Goal: Task Accomplishment & Management: Use online tool/utility

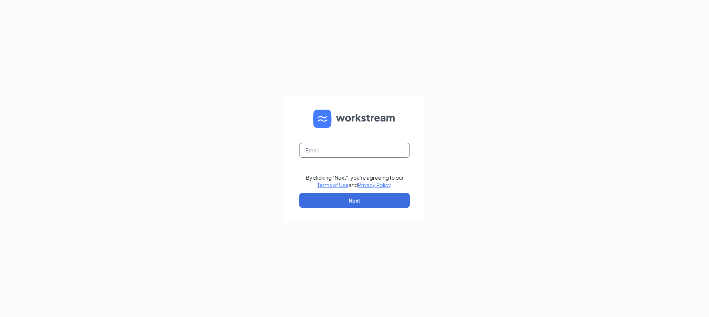
click at [335, 155] on input "text" at bounding box center [354, 150] width 111 height 15
type input "[EMAIL_ADDRESS][DOMAIN_NAME]"
click at [342, 200] on button "Next" at bounding box center [354, 200] width 111 height 15
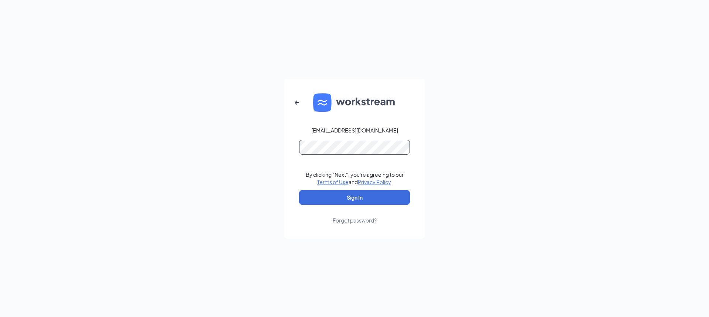
click at [299, 190] on button "Sign In" at bounding box center [354, 197] width 111 height 15
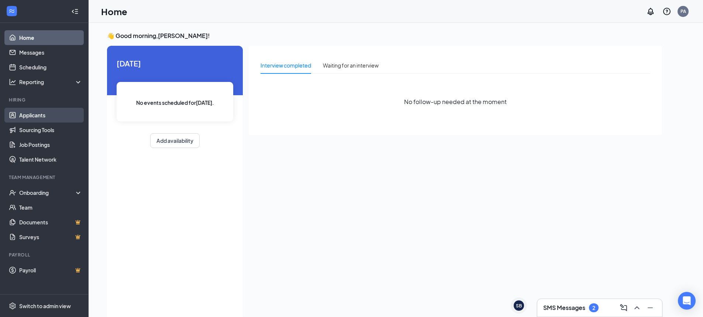
click at [47, 113] on link "Applicants" at bounding box center [50, 115] width 63 height 15
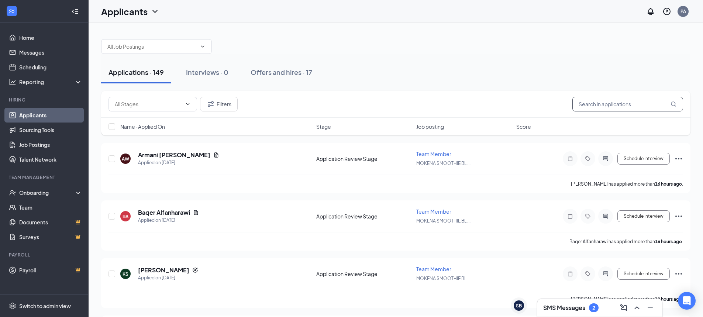
click at [605, 104] on input "text" at bounding box center [628, 104] width 111 height 15
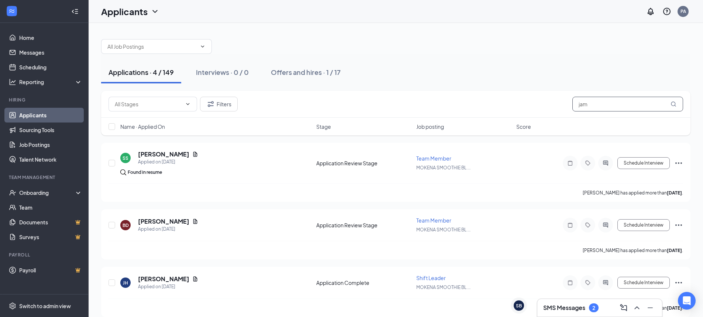
drag, startPoint x: 602, startPoint y: 109, endPoint x: 578, endPoint y: 110, distance: 23.7
click at [578, 110] on input "jam" at bounding box center [628, 104] width 111 height 15
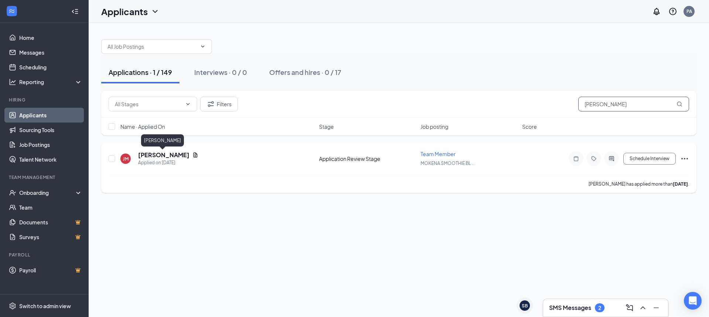
type input "meek"
click at [153, 156] on h5 "Janesha Meeks" at bounding box center [163, 155] width 51 height 8
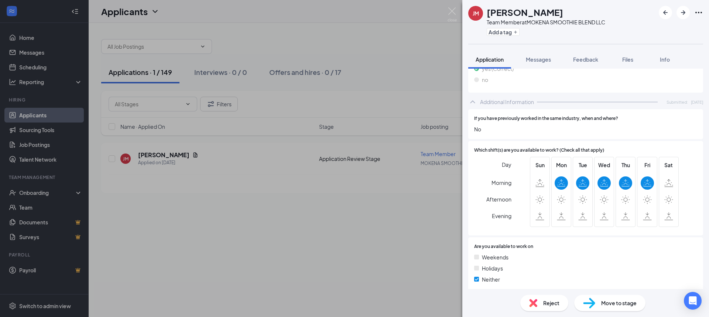
scroll to position [423, 0]
